Goal: Task Accomplishment & Management: Use online tool/utility

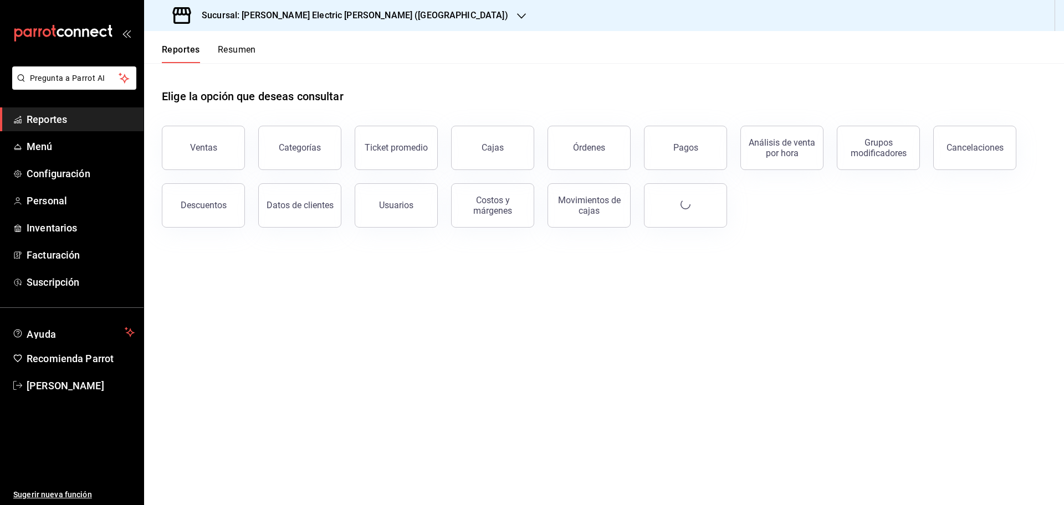
click at [517, 16] on icon "button" at bounding box center [521, 16] width 9 height 9
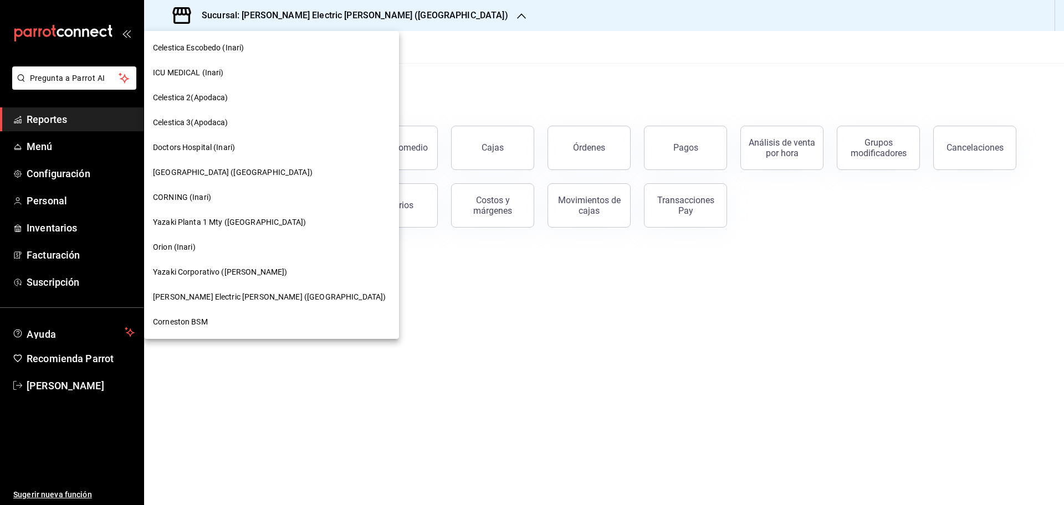
click at [203, 245] on div "Orion (Inari)" at bounding box center [271, 248] width 237 height 12
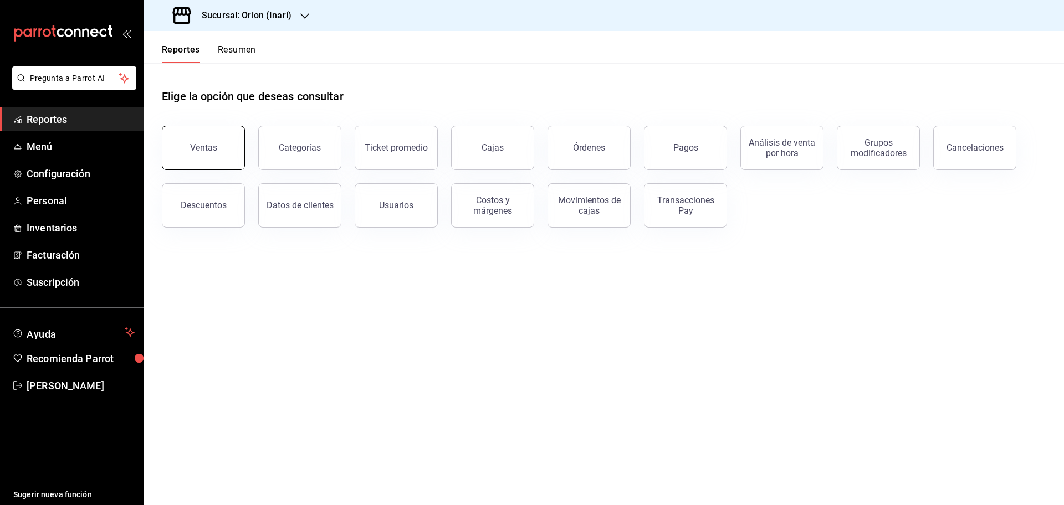
click at [200, 165] on button "Ventas" at bounding box center [203, 148] width 83 height 44
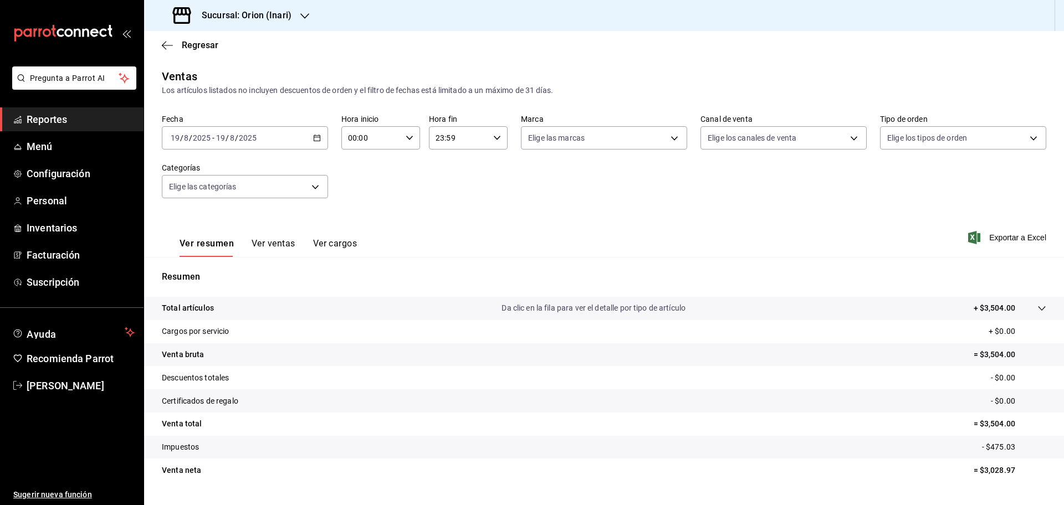
click at [322, 136] on div "[DATE] [DATE] - [DATE] [DATE]" at bounding box center [245, 137] width 166 height 23
click at [215, 269] on span "Rango de fechas" at bounding box center [214, 271] width 86 height 12
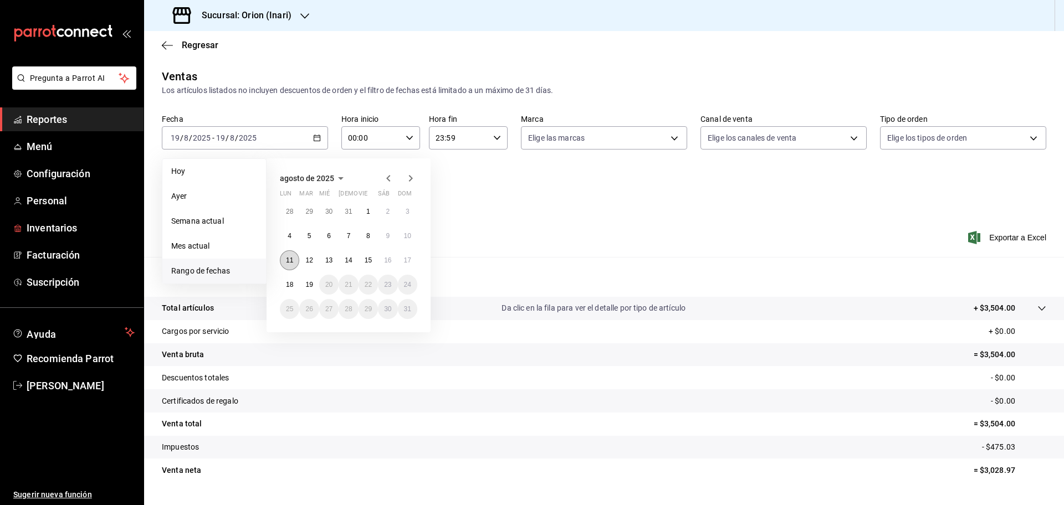
click at [287, 263] on abbr "11" at bounding box center [289, 261] width 7 height 8
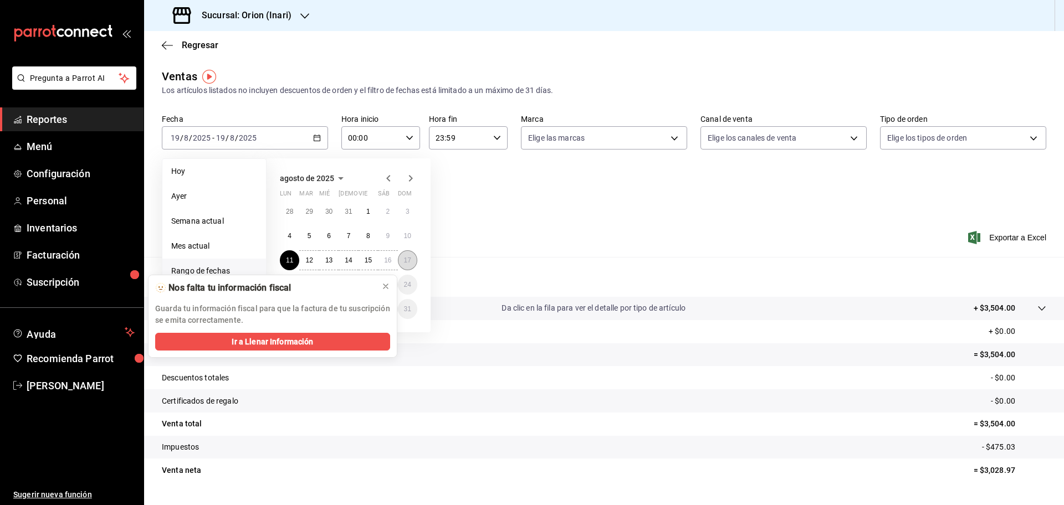
click at [407, 258] on abbr "17" at bounding box center [407, 261] width 7 height 8
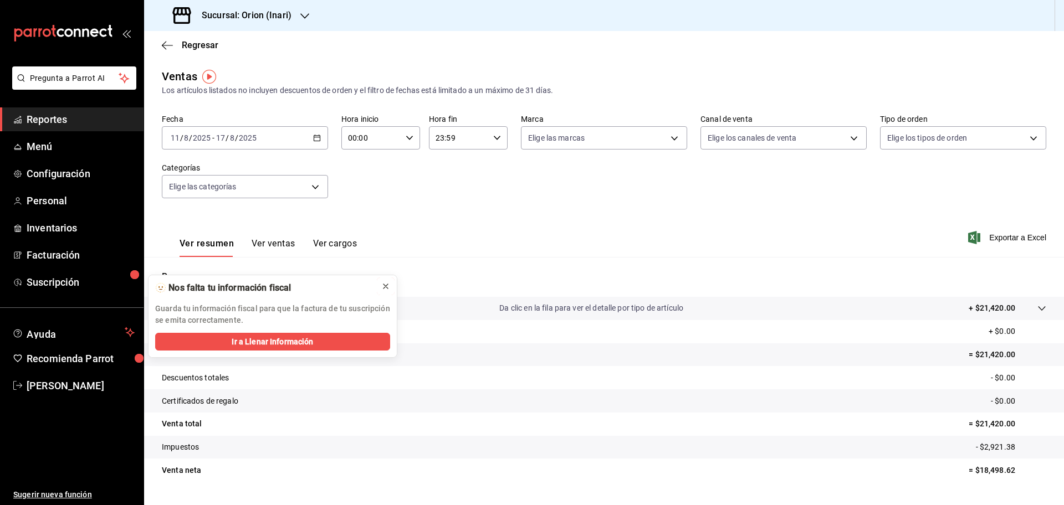
click at [387, 289] on icon at bounding box center [385, 286] width 9 height 9
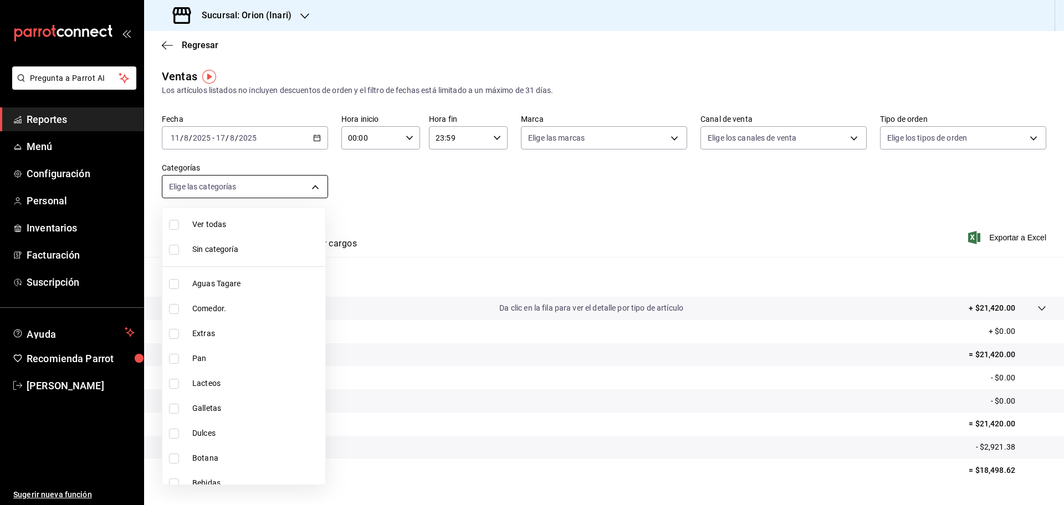
click at [322, 185] on body "Pregunta a Parrot AI Reportes Menú Configuración Personal Inventarios Facturaci…" at bounding box center [532, 252] width 1064 height 505
click at [226, 302] on li "Comedor." at bounding box center [243, 309] width 163 height 25
type input "68cca698-1331-4985-bd18-0bb517f6b1c0"
checkbox input "true"
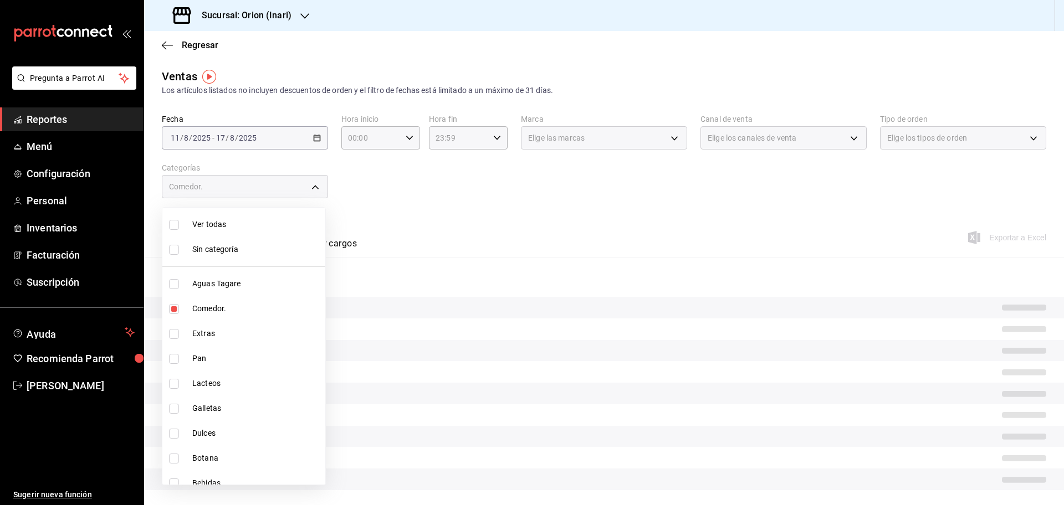
click at [565, 183] on div at bounding box center [532, 252] width 1064 height 505
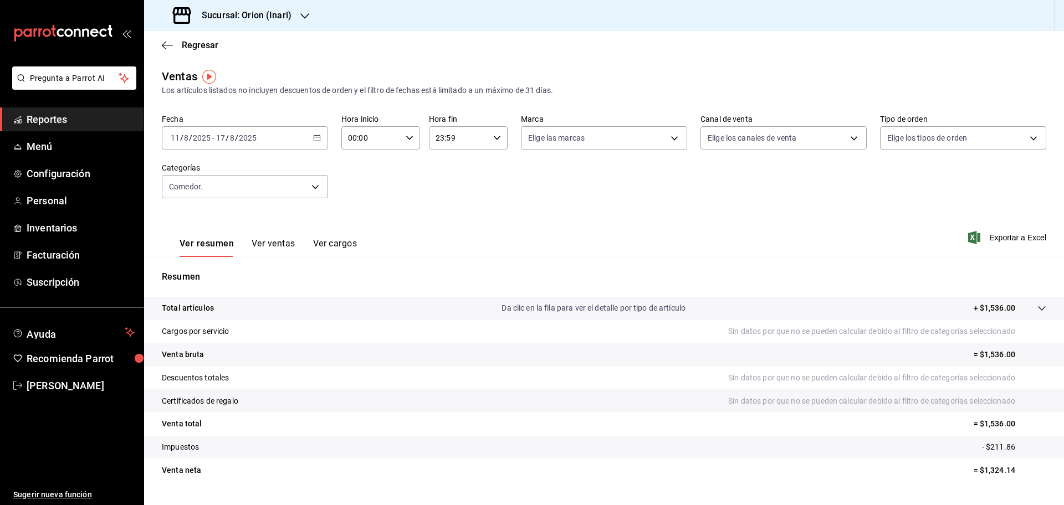
click at [286, 246] on button "Ver ventas" at bounding box center [274, 247] width 44 height 19
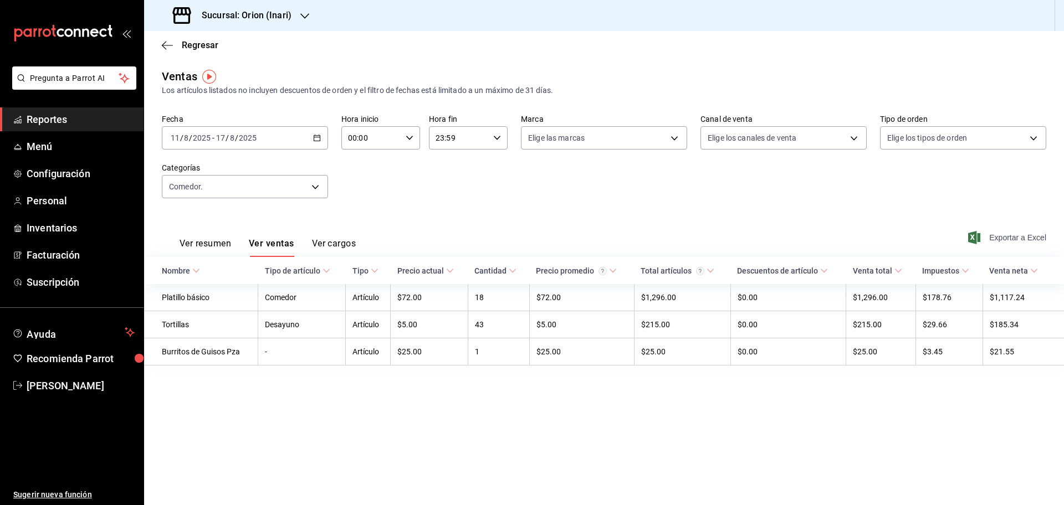
click at [1030, 234] on span "Exportar a Excel" at bounding box center [1008, 237] width 76 height 13
